Goal: Check status: Check status

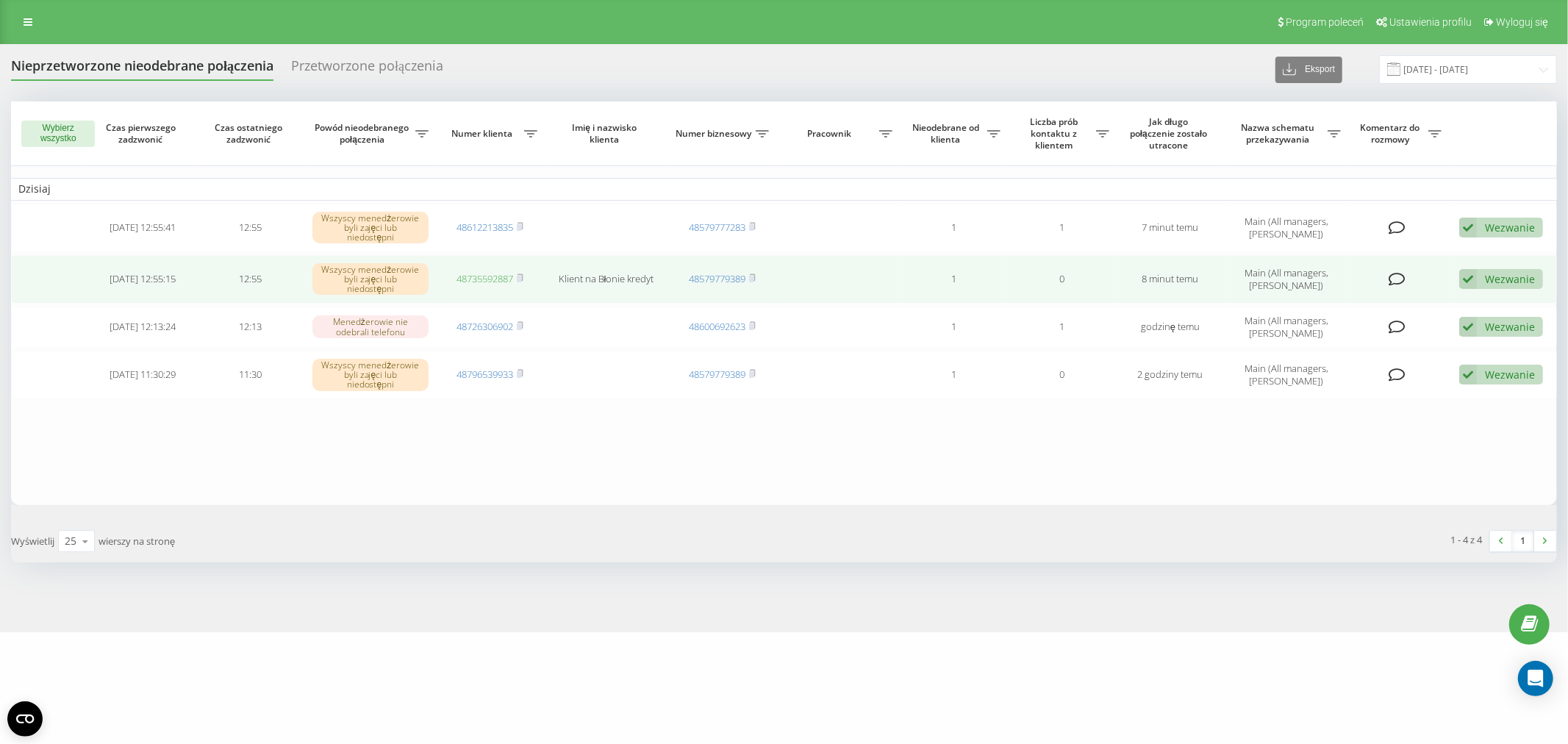
click at [480, 272] on link "48735592887" at bounding box center [485, 278] width 56 height 13
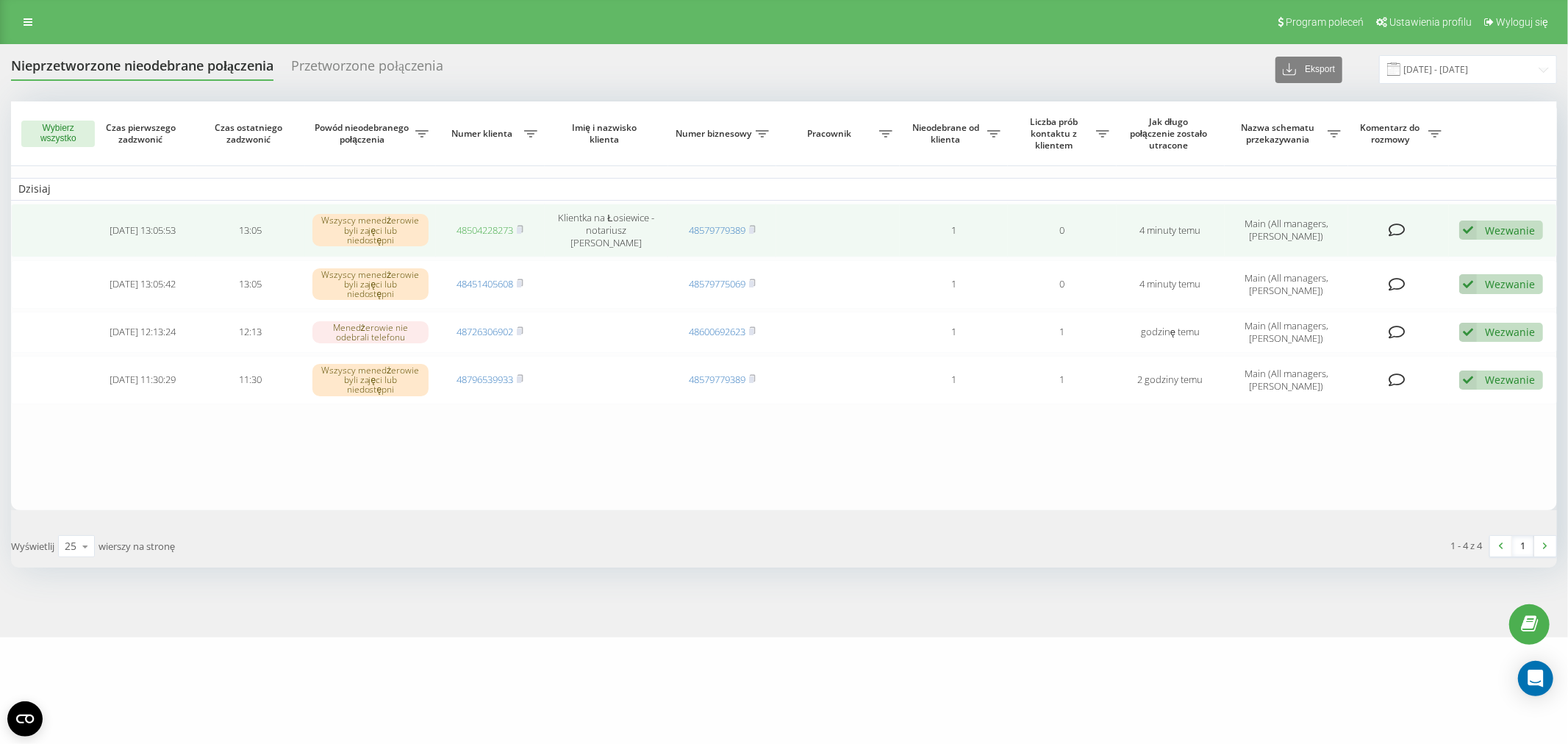
click at [492, 223] on link "48504228273" at bounding box center [485, 230] width 56 height 13
